Goal: Information Seeking & Learning: Learn about a topic

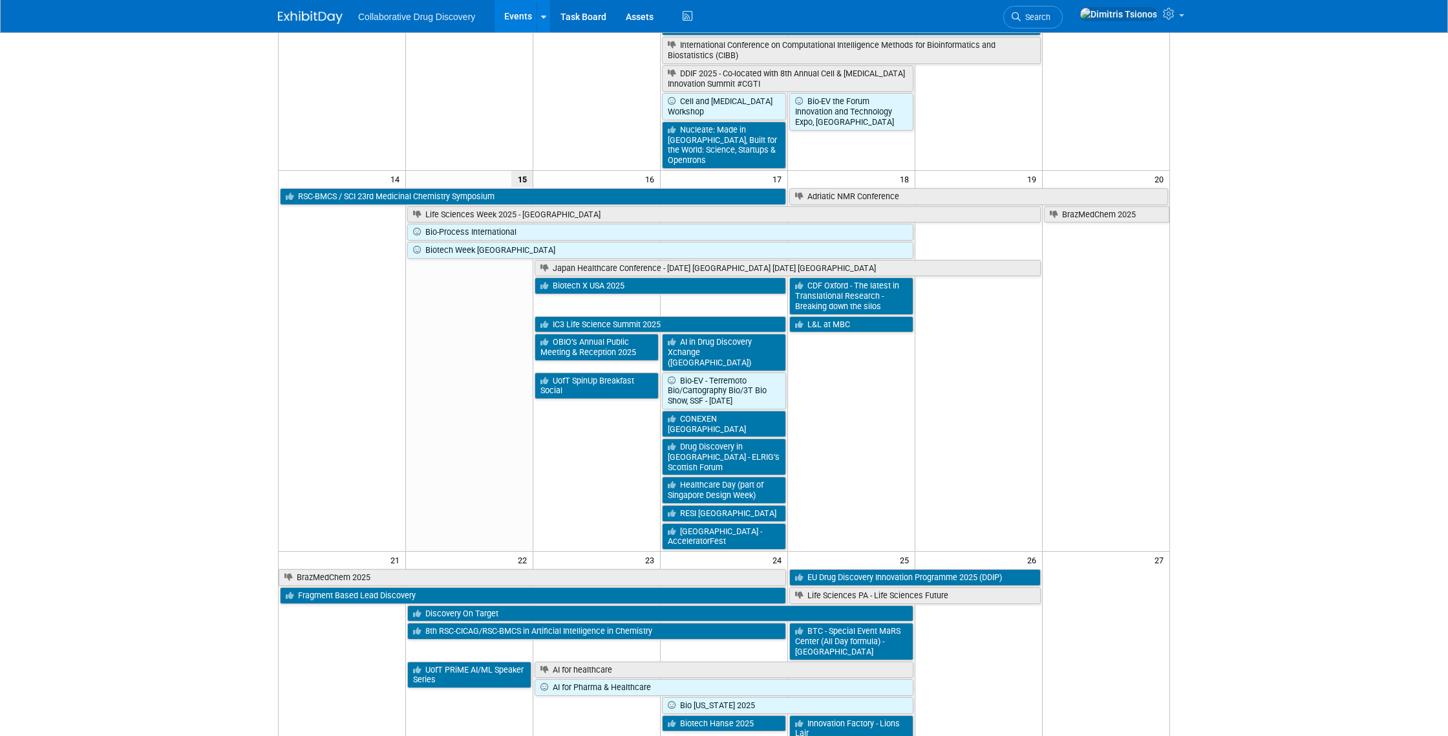
scroll to position [427, 0]
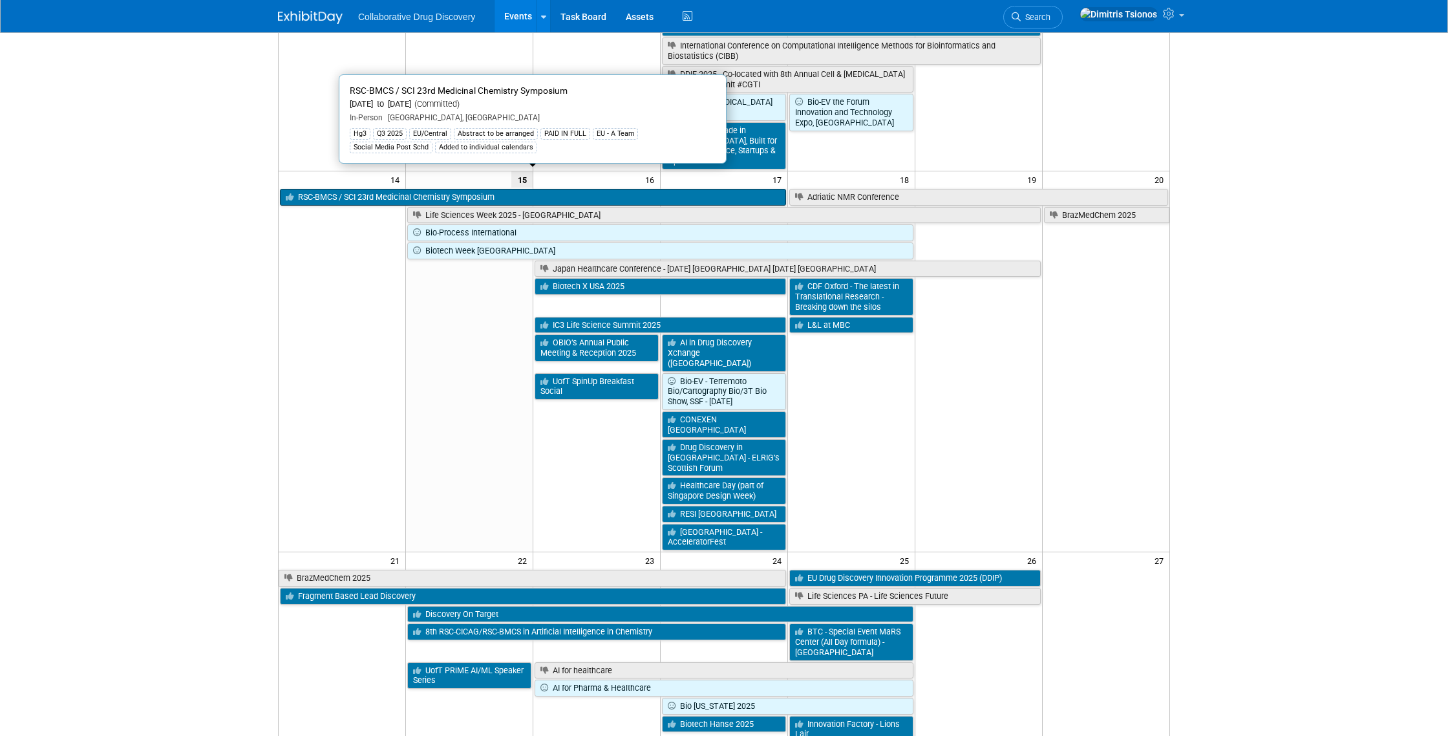
click at [361, 189] on link "RSC-BMCS / SCI 23rd Medicinal Chemistry Symposium" at bounding box center [533, 197] width 506 height 17
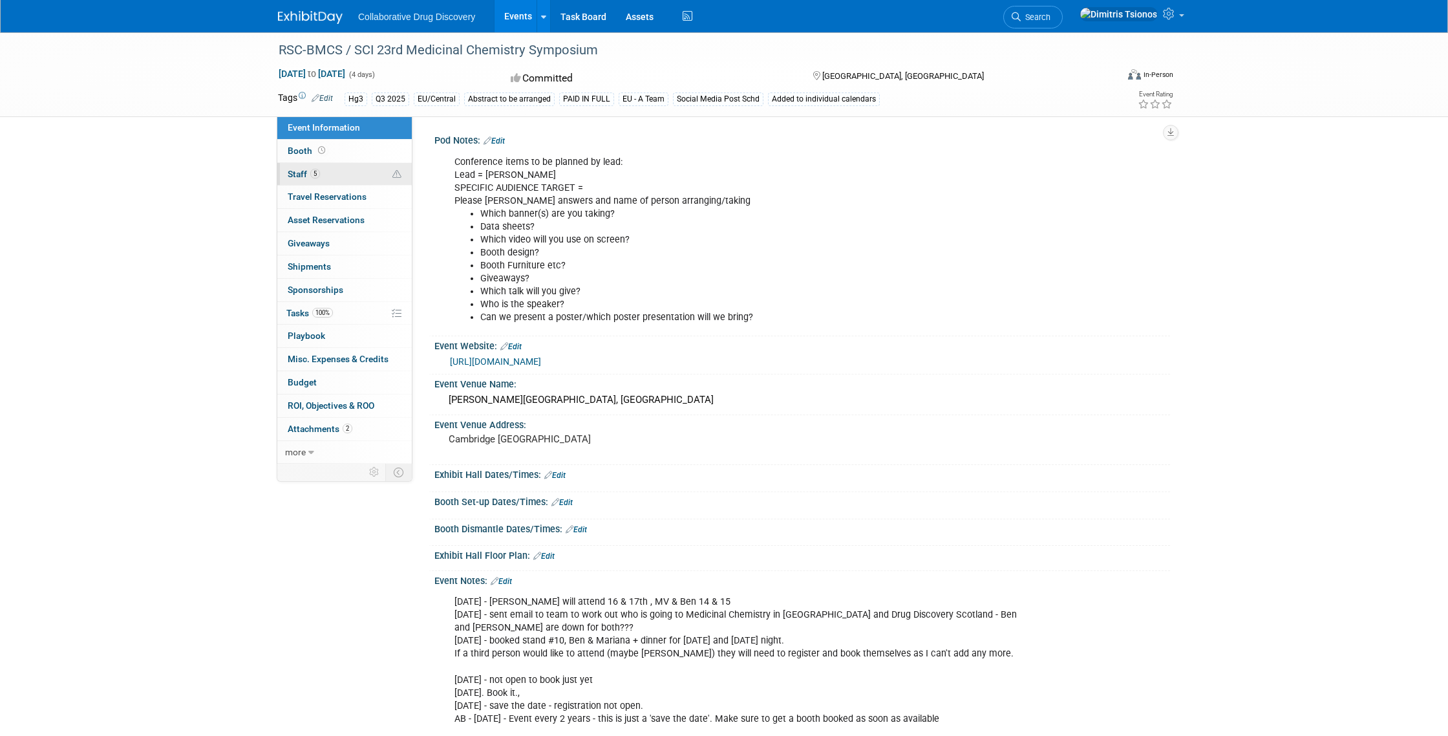
click at [352, 178] on link "5 Staff 5" at bounding box center [344, 174] width 135 height 23
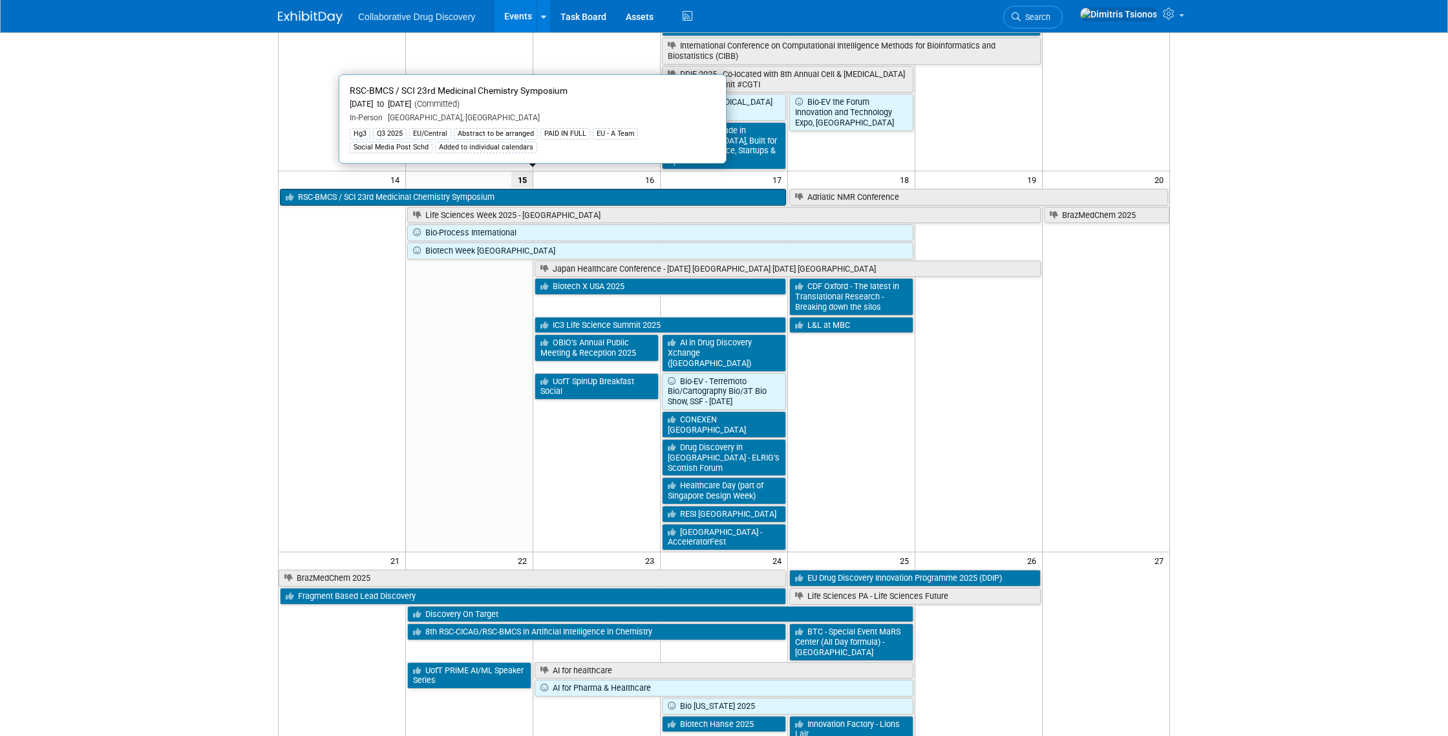
click at [464, 189] on link "RSC-BMCS / SCI 23rd Medicinal Chemistry Symposium" at bounding box center [533, 197] width 506 height 17
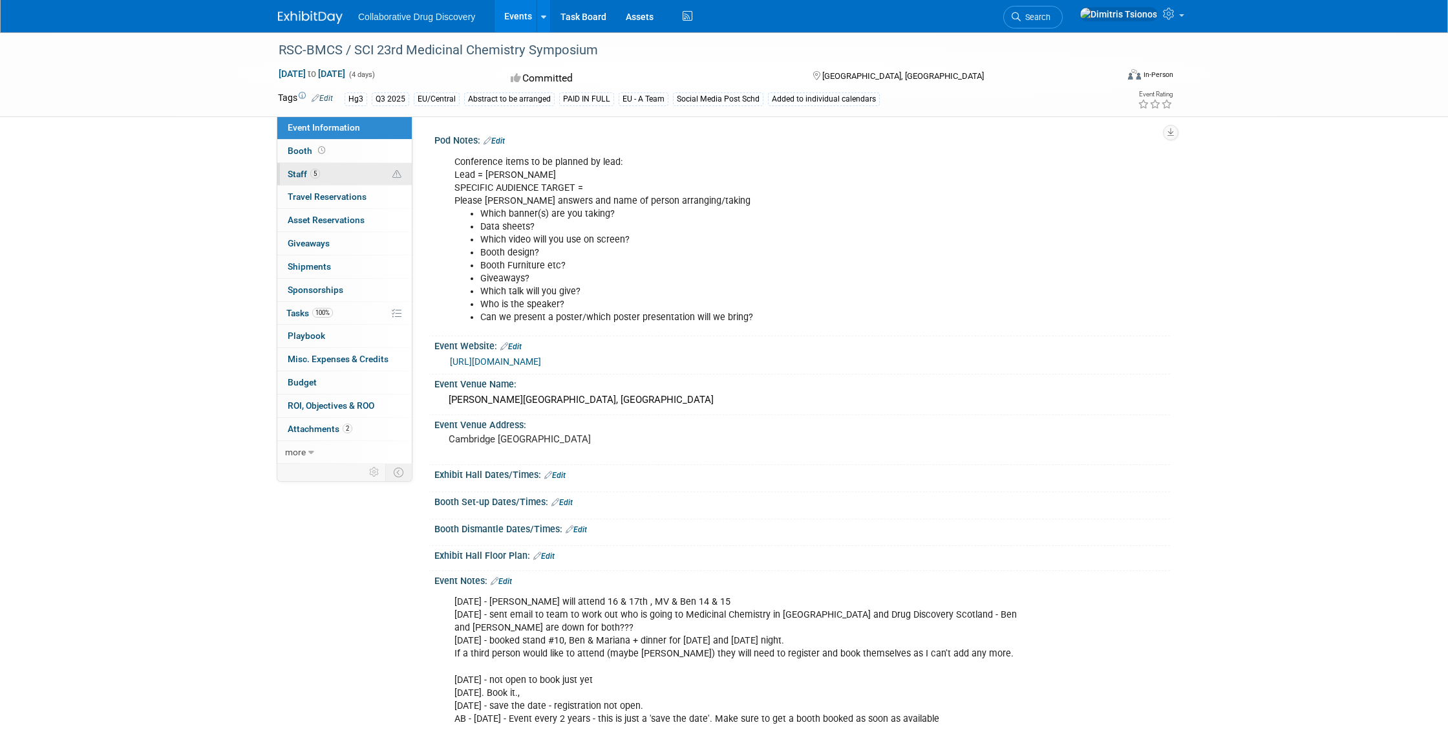
click at [339, 178] on link "5 Staff 5" at bounding box center [344, 174] width 135 height 23
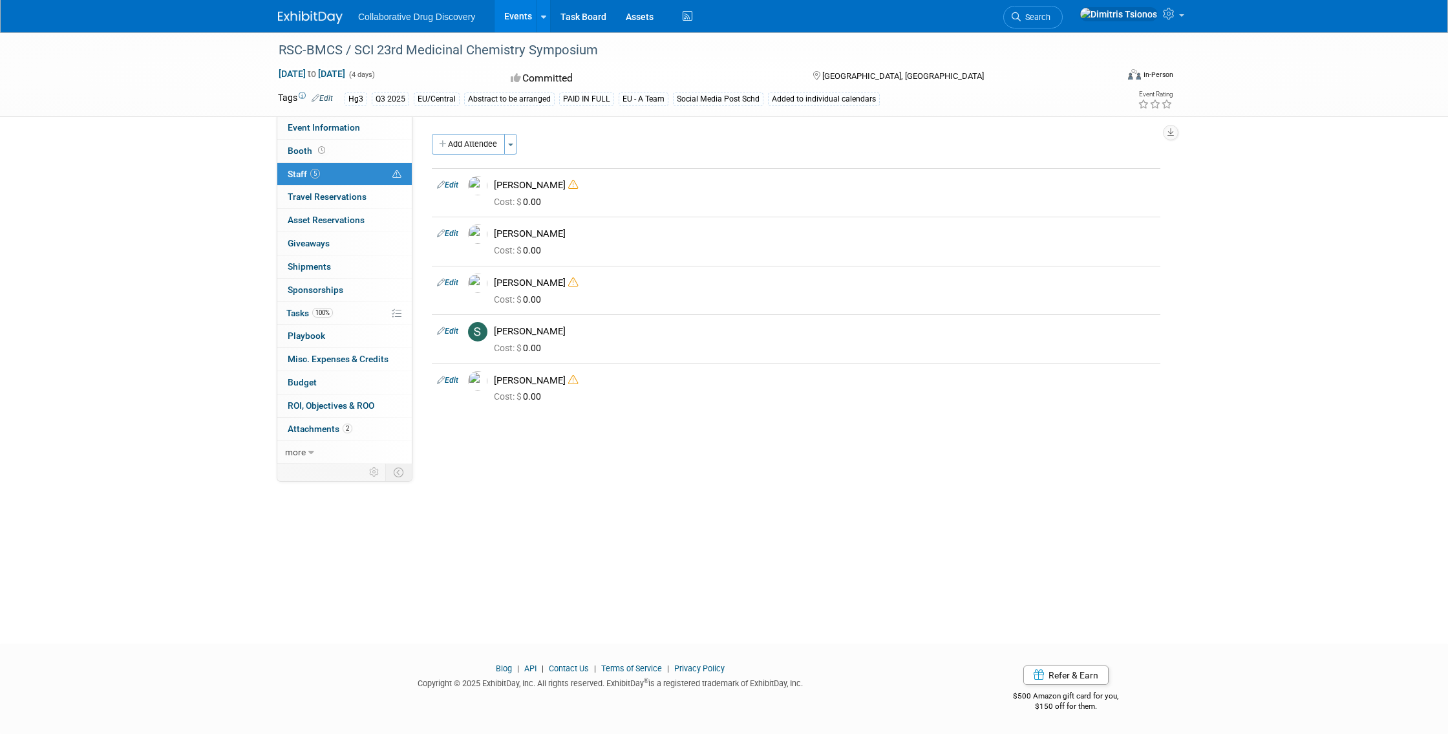
click at [631, 458] on div "Pod Notes: Edit Conference items to be planned by lead: Lead = Mariana SPECIFIC…" at bounding box center [792, 289] width 758 height 347
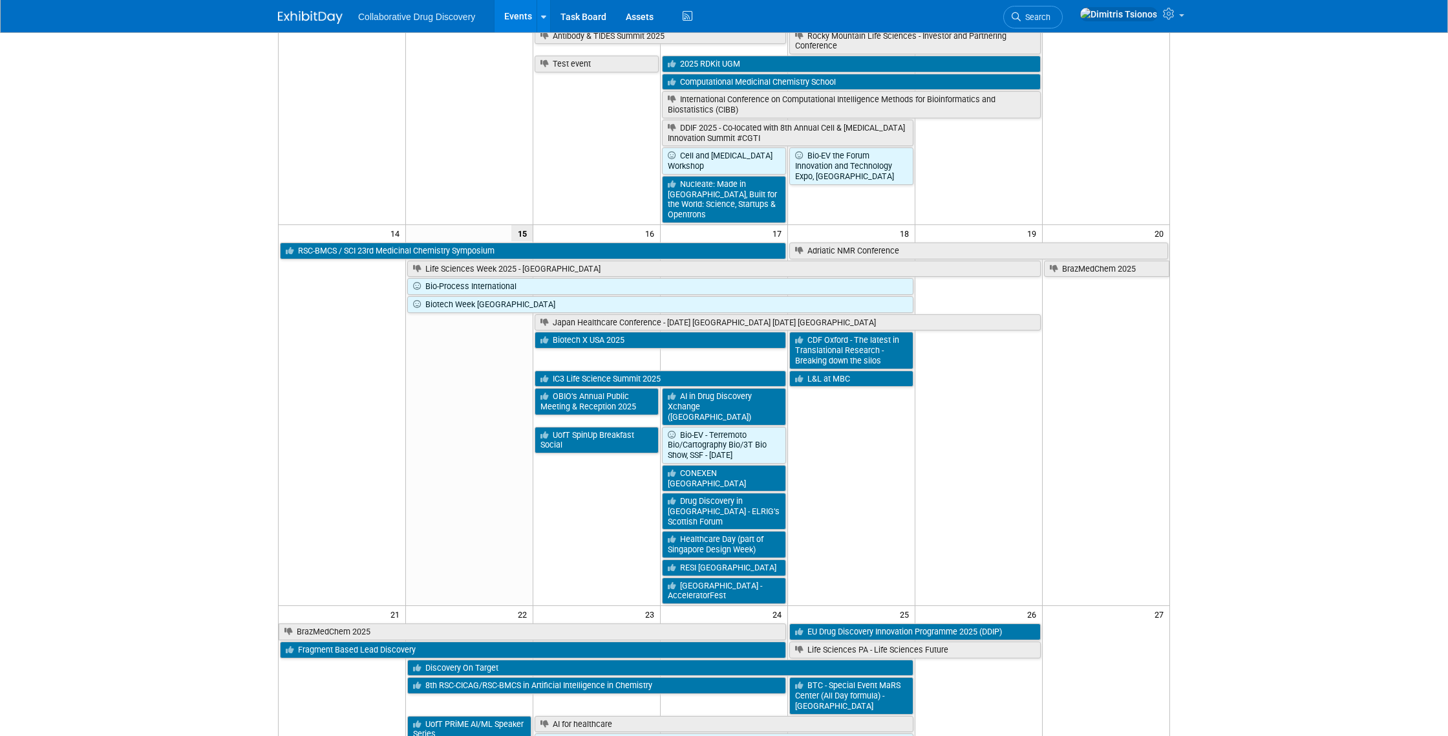
scroll to position [372, 0]
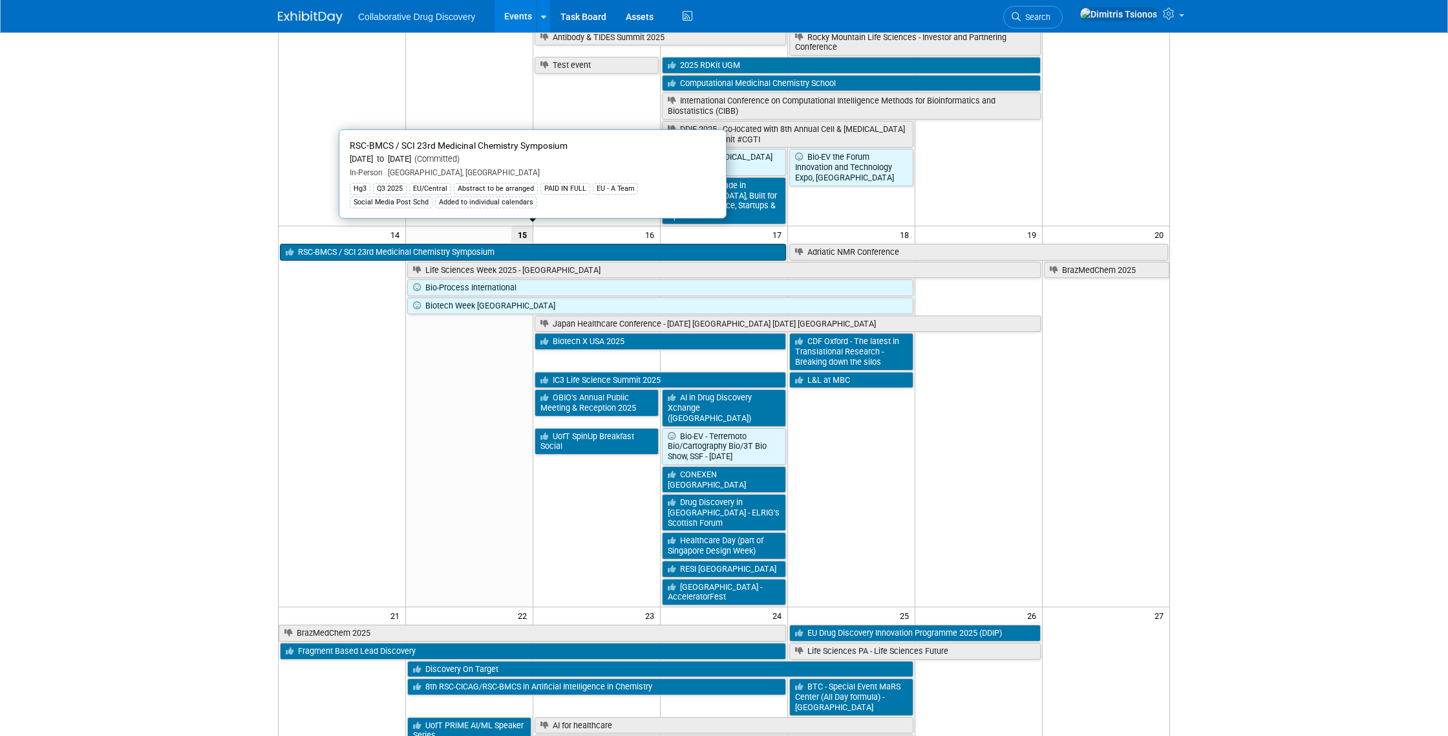
click at [395, 244] on link "RSC-BMCS / SCI 23rd Medicinal Chemistry Symposium" at bounding box center [533, 252] width 506 height 17
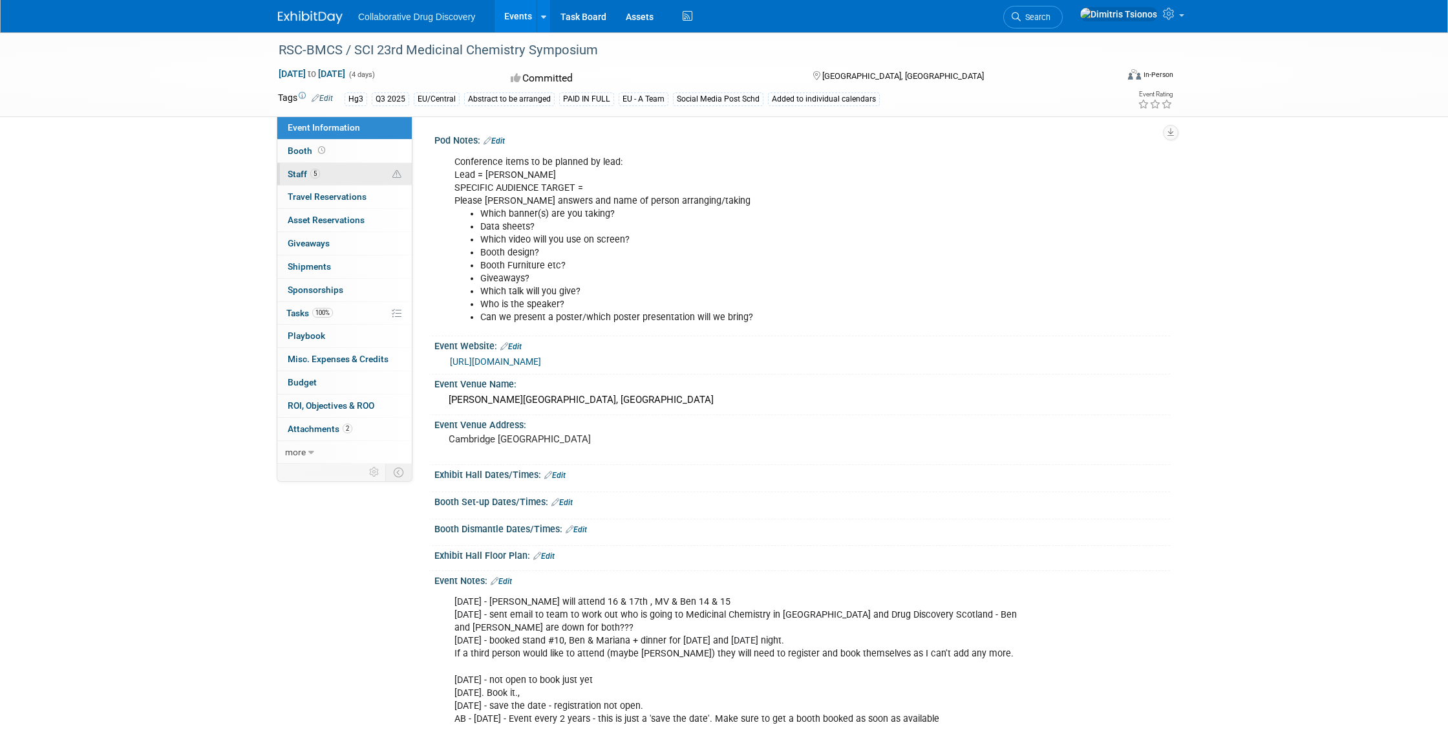
click at [347, 175] on link "5 Staff 5" at bounding box center [344, 174] width 135 height 23
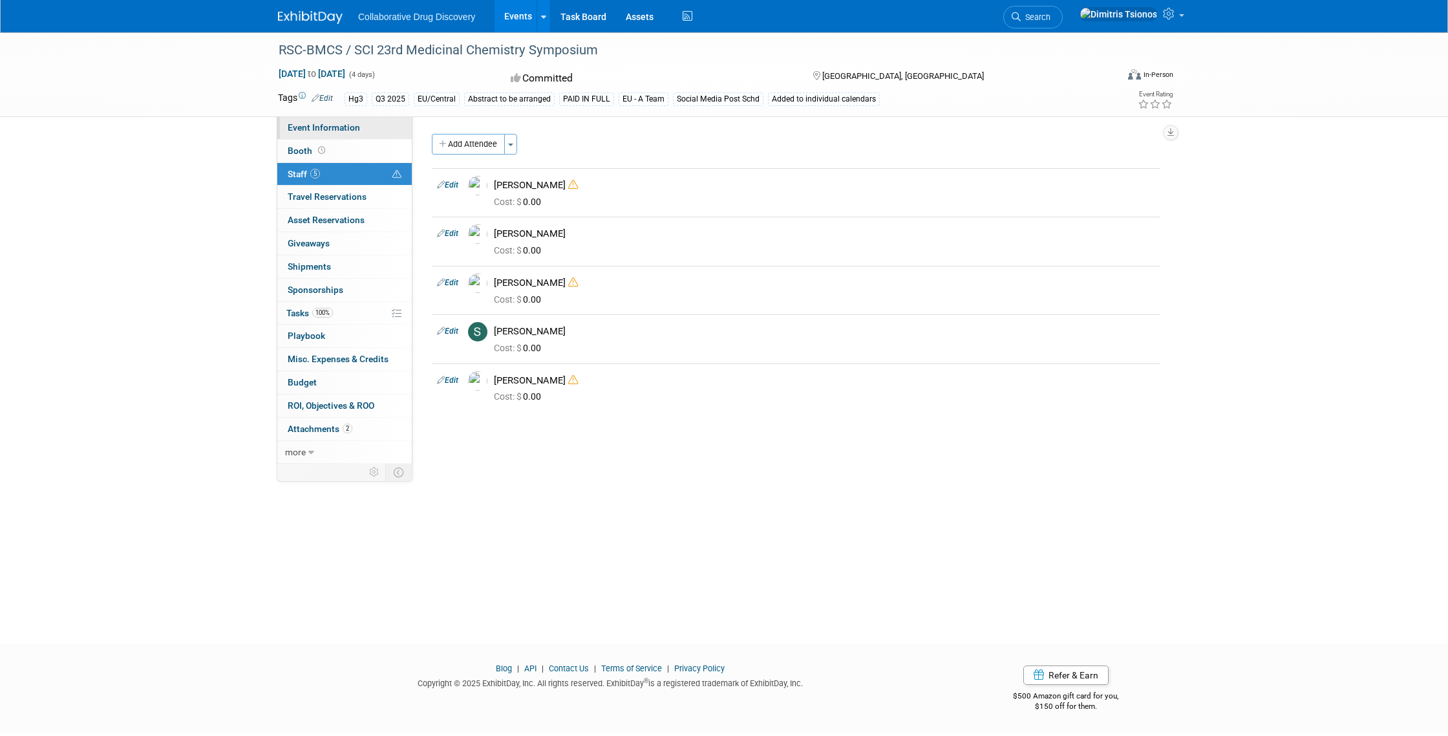
click at [336, 125] on span "Event Information" at bounding box center [324, 127] width 72 height 10
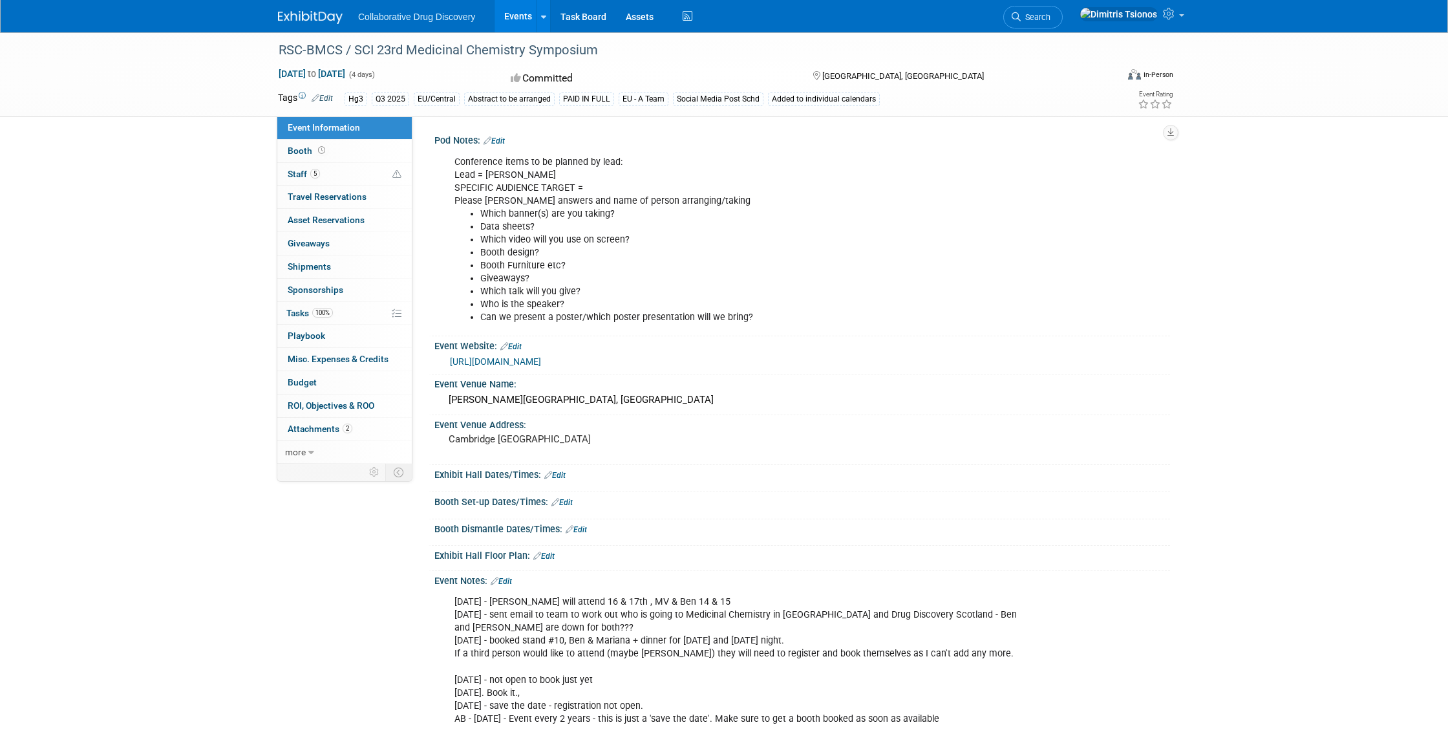
click at [520, 360] on link "[URL][DOMAIN_NAME]" at bounding box center [495, 361] width 91 height 10
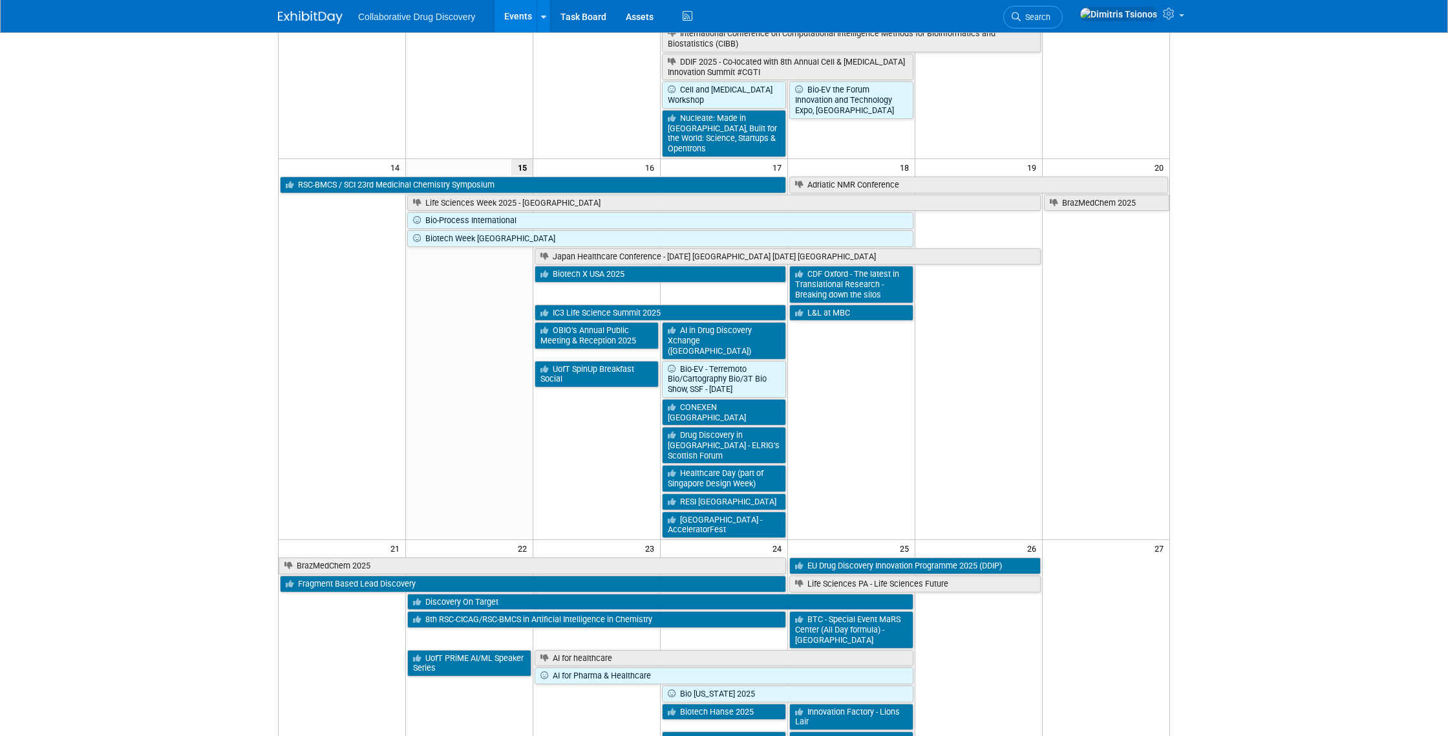
scroll to position [464, 0]
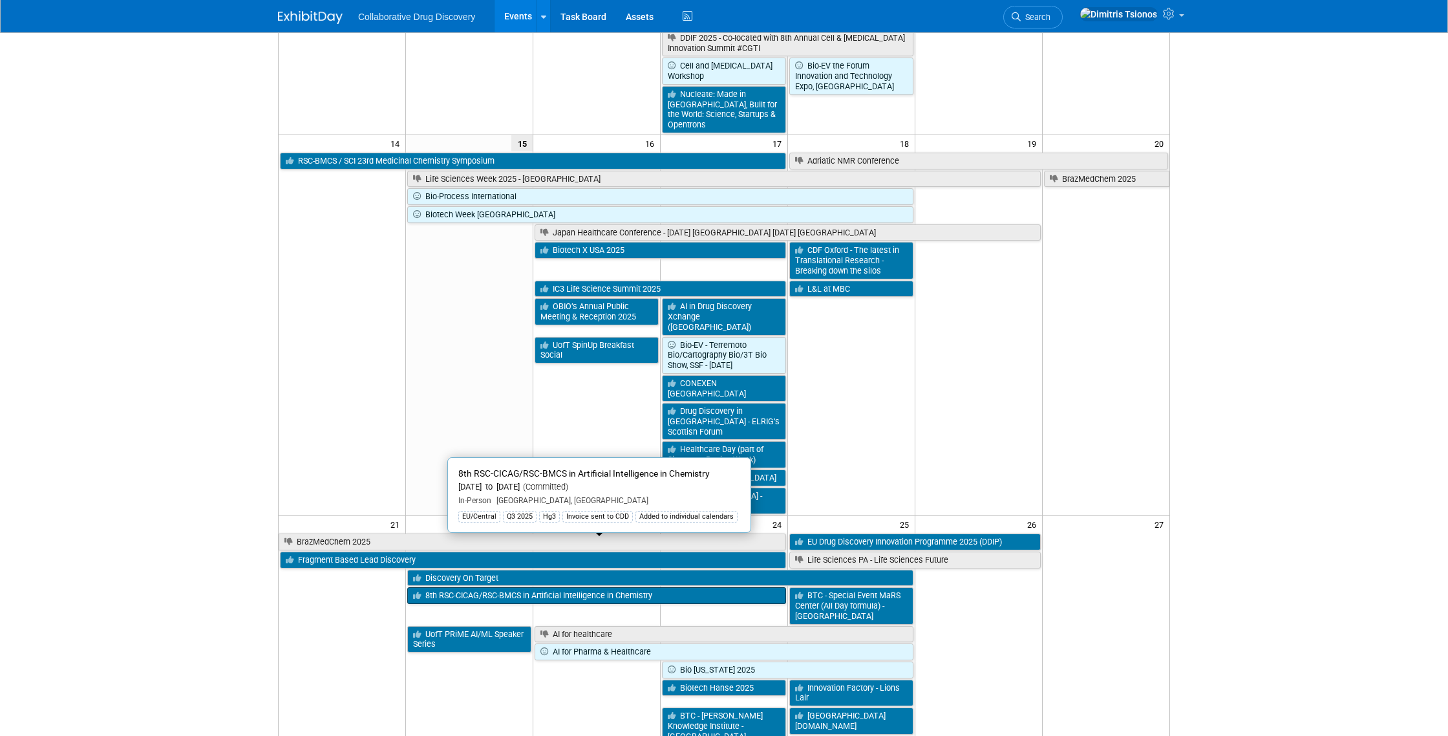
click at [422, 592] on icon at bounding box center [419, 596] width 12 height 8
click at [492, 587] on link "8th RSC-CICAG/RSC-BMCS in Artificial Intelligence in Chemistry" at bounding box center [596, 595] width 379 height 17
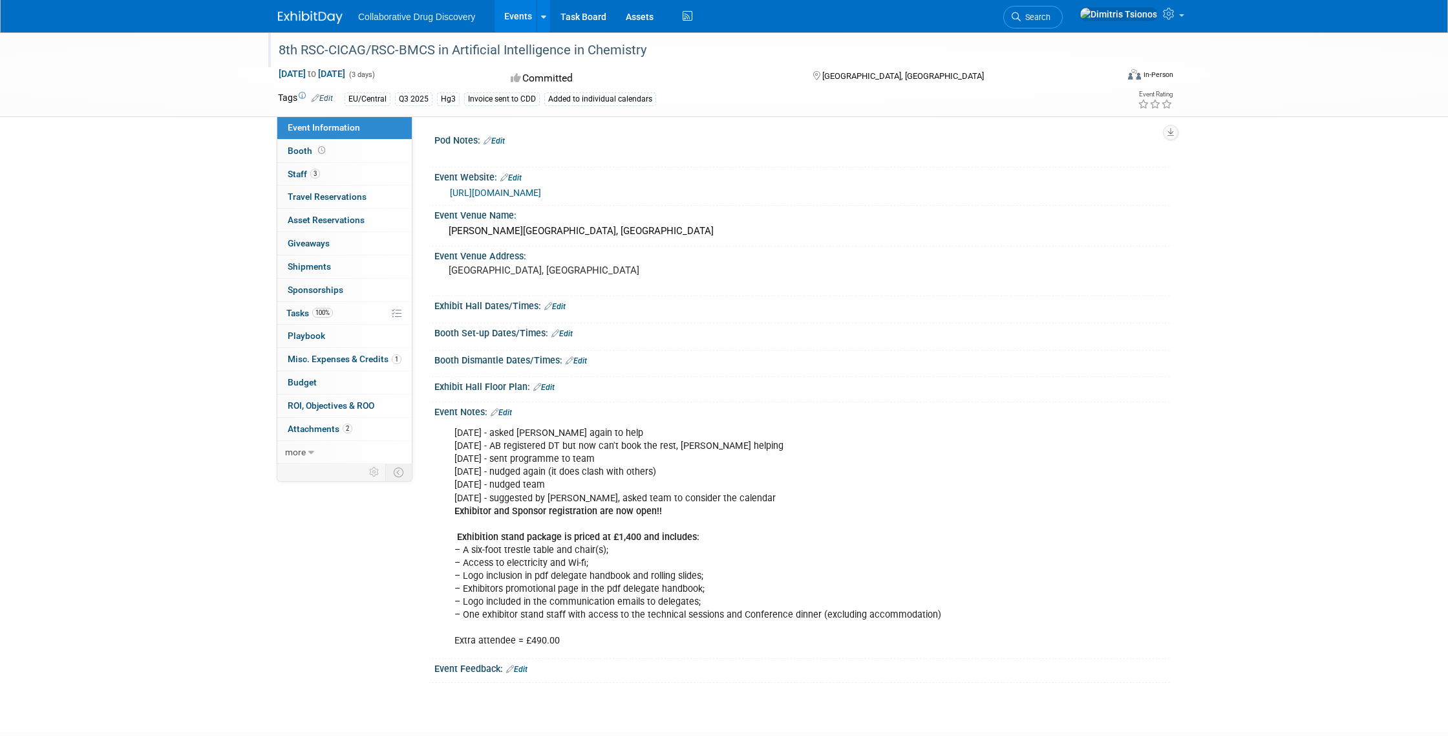
click at [416, 48] on div "8th RSC-CICAG/RSC-BMCS in Artificial Intelligence in Chemistry" at bounding box center [685, 50] width 823 height 23
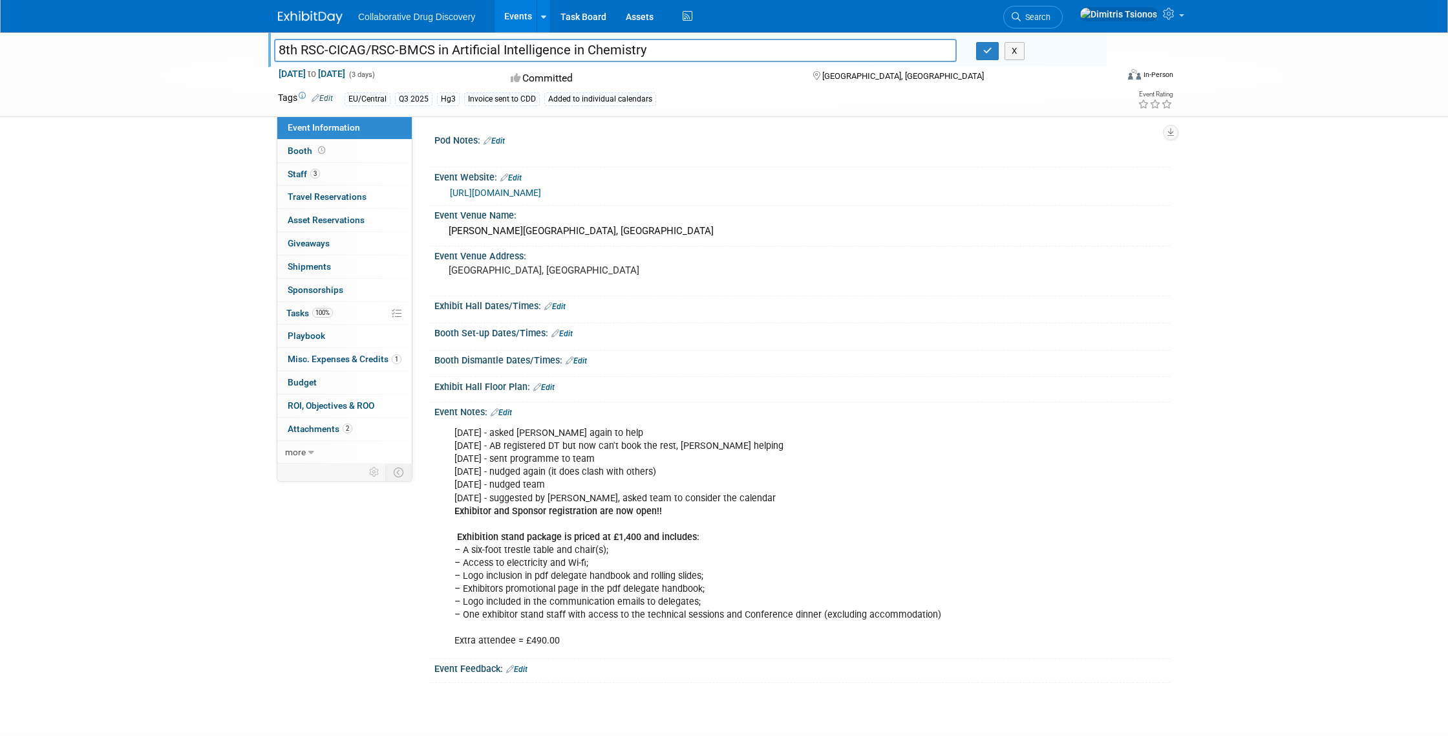
click at [416, 48] on input "8th RSC-CICAG/RSC-BMCS in Artificial Intelligence in Chemistry" at bounding box center [615, 50] width 683 height 23
click at [131, 137] on div "8th RSC-CICAG/RSC-BMCS in Artificial Intelligence in Chemistry 8th RSC-CICAG/RS…" at bounding box center [724, 370] width 1448 height 676
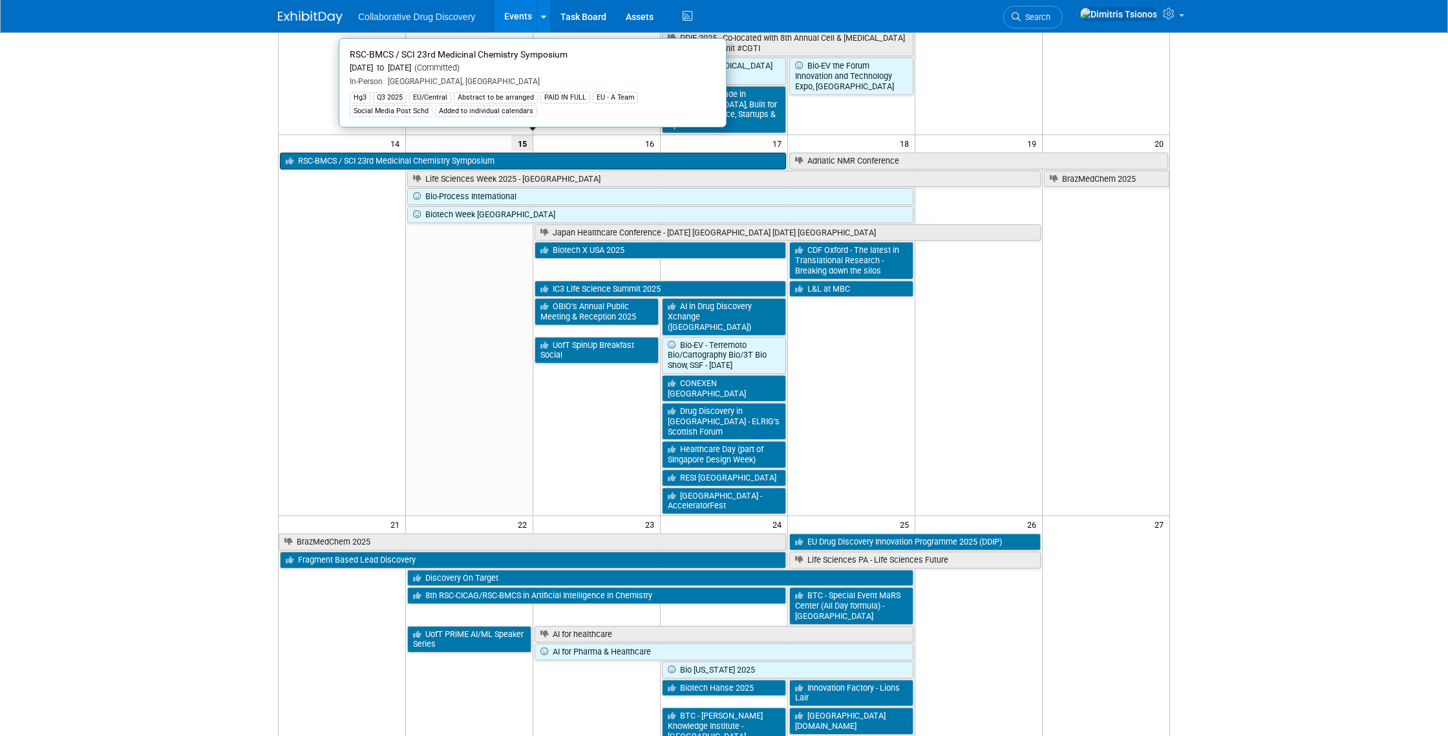
click at [384, 153] on link "RSC-BMCS / SCI 23rd Medicinal Chemistry Symposium" at bounding box center [533, 161] width 506 height 17
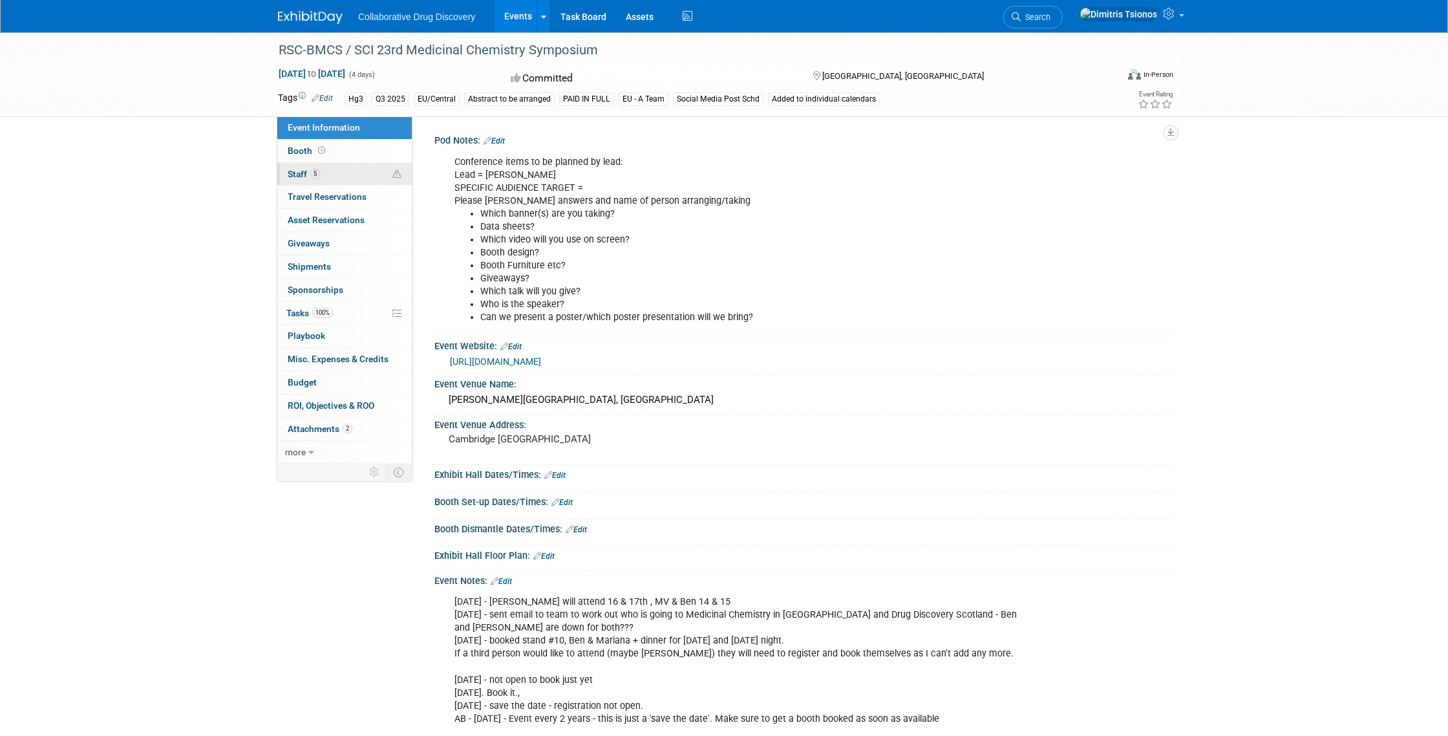
click at [327, 172] on link "5 Staff 5" at bounding box center [344, 174] width 135 height 23
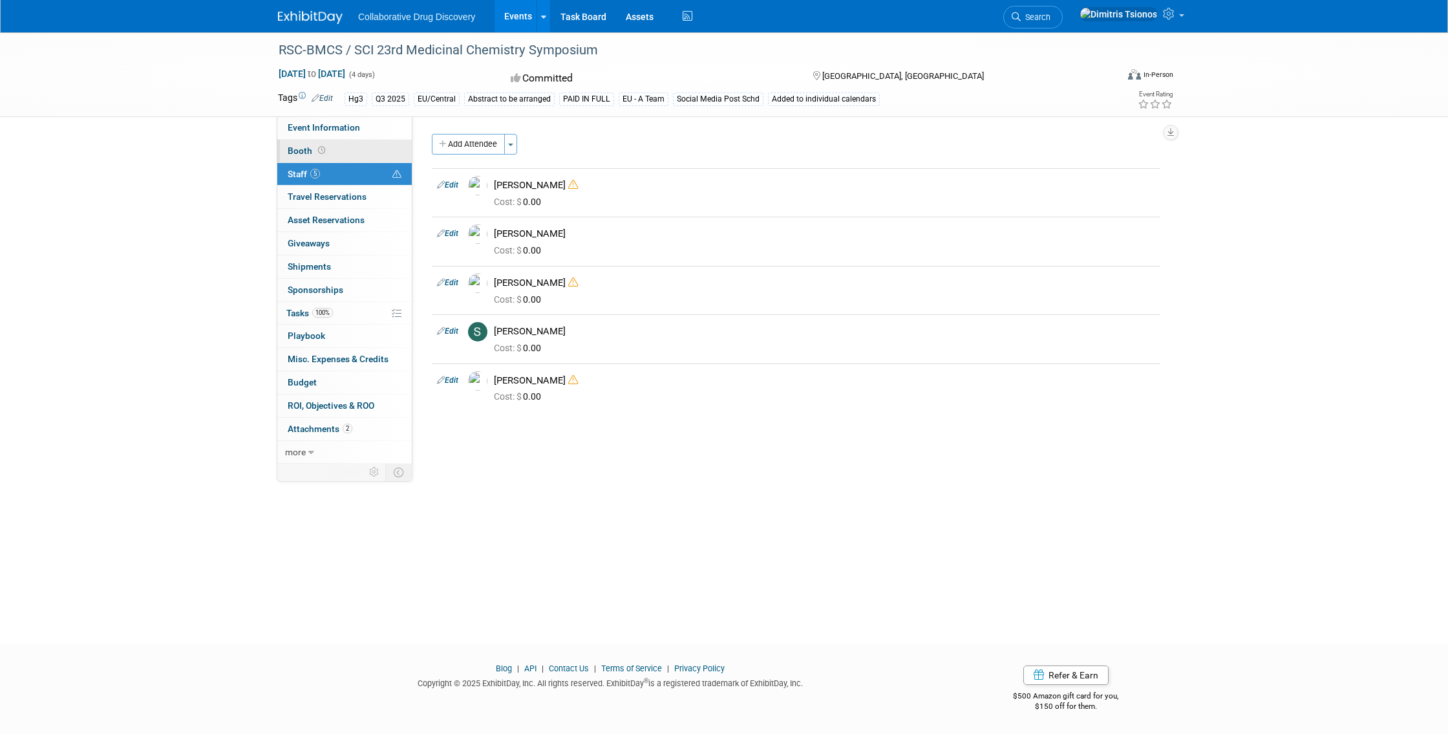
click at [336, 141] on link "Booth" at bounding box center [344, 151] width 135 height 23
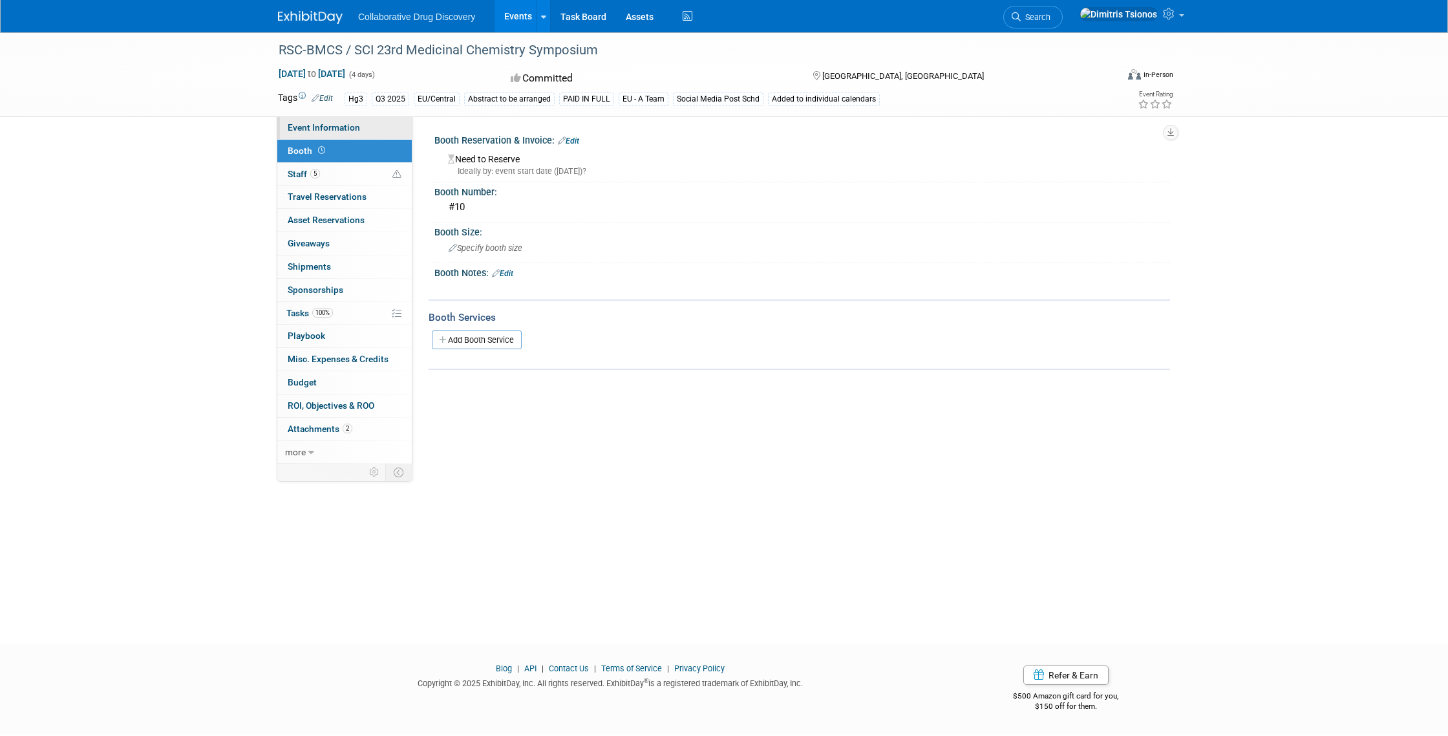
click at [340, 126] on span "Event Information" at bounding box center [324, 127] width 72 height 10
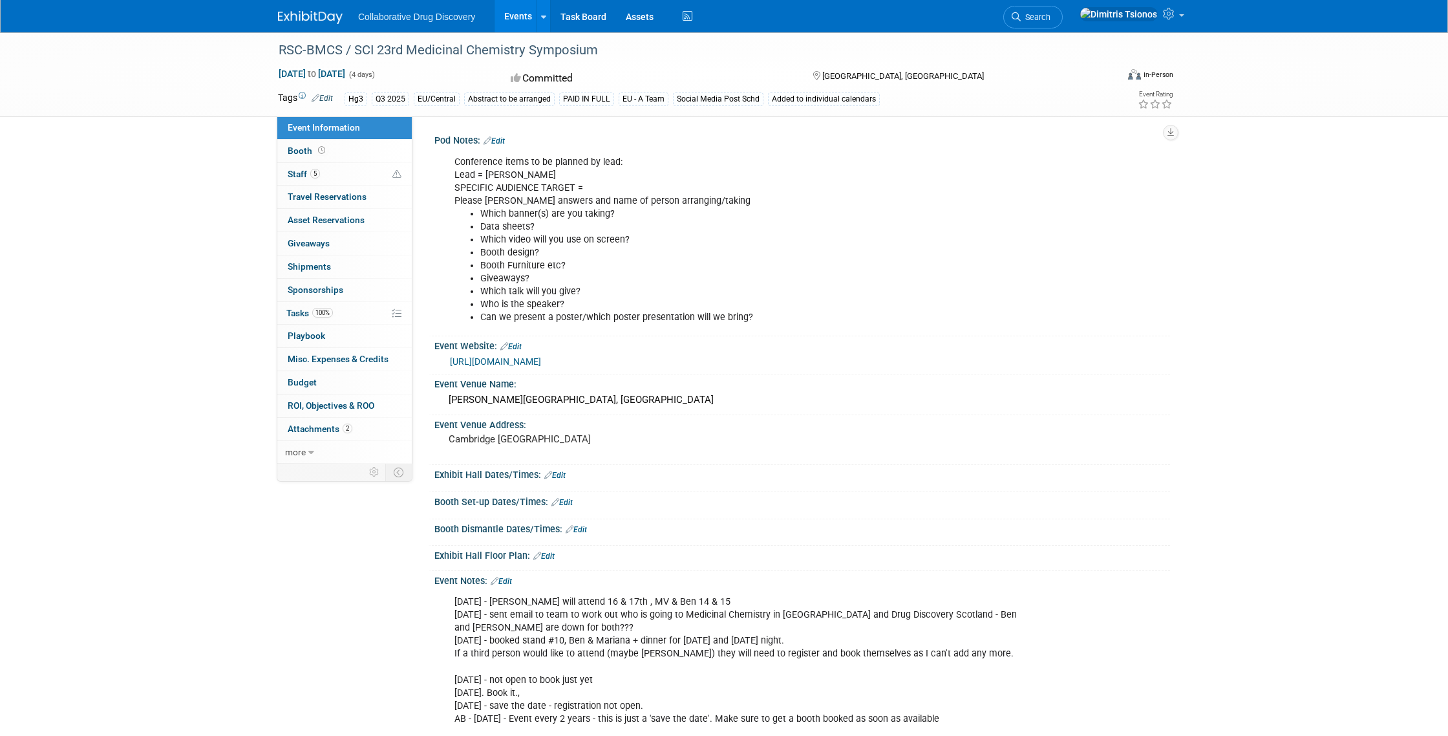
click at [474, 363] on link "[URL][DOMAIN_NAME]" at bounding box center [495, 361] width 91 height 10
